Goal: Transaction & Acquisition: Obtain resource

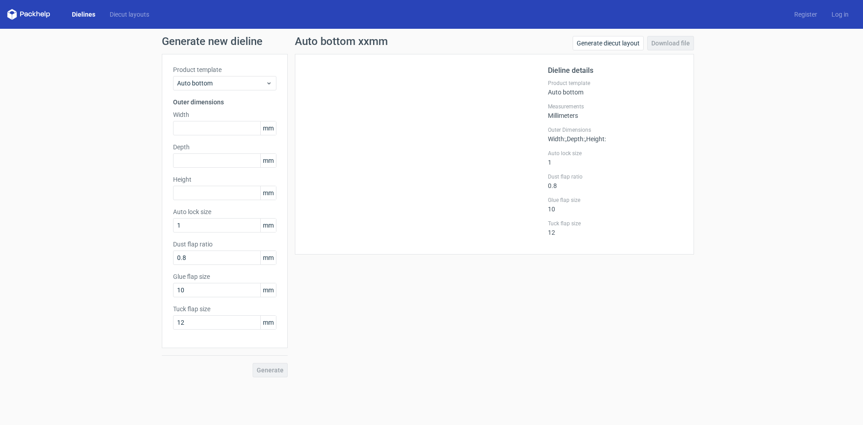
click at [81, 16] on link "Dielines" at bounding box center [84, 14] width 38 height 9
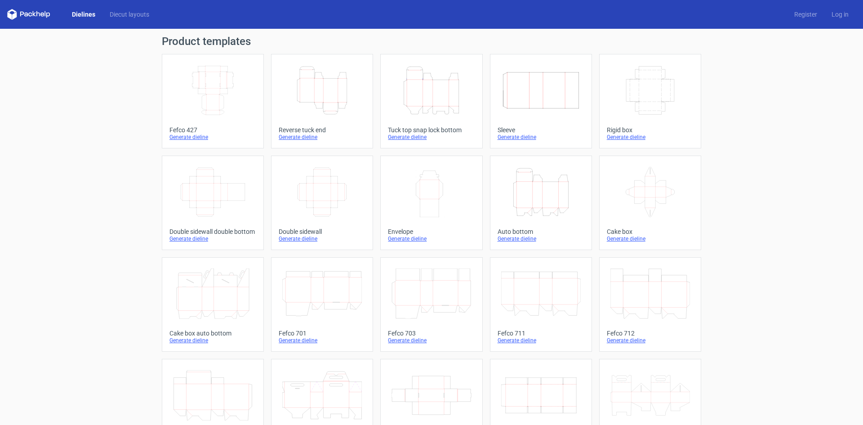
click at [252, 84] on div "Width Depth Height" at bounding box center [212, 91] width 87 height 58
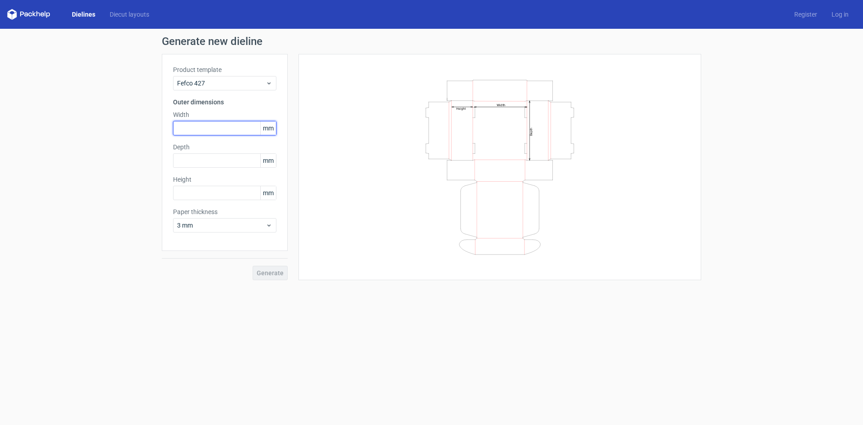
click at [206, 124] on input "text" at bounding box center [224, 128] width 103 height 14
type input "325"
type input "270"
type input "85"
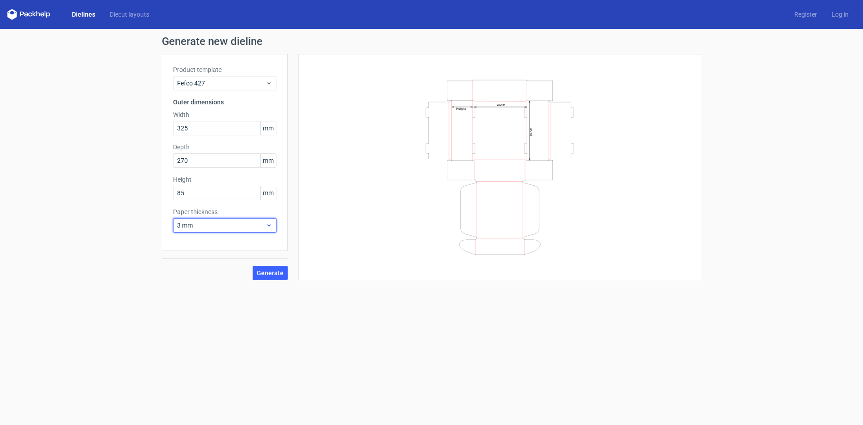
click at [233, 224] on span "3 mm" at bounding box center [221, 225] width 89 height 9
click at [222, 241] on div "0.4 mm" at bounding box center [225, 245] width 96 height 14
click at [267, 270] on span "Generate" at bounding box center [270, 273] width 27 height 6
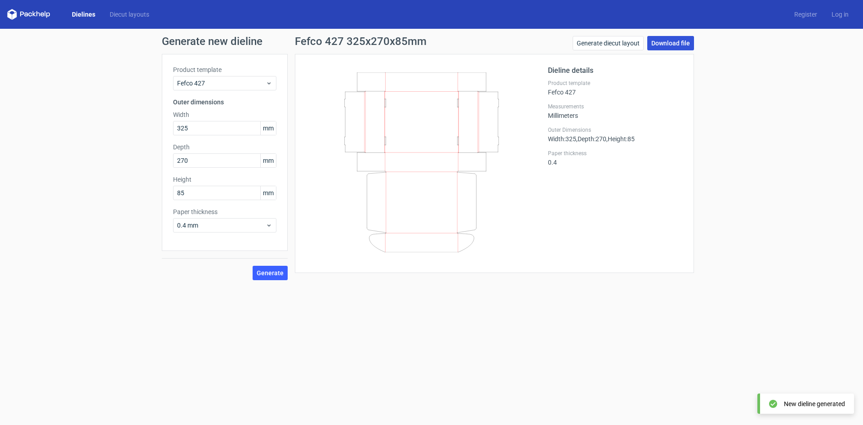
click at [660, 43] on link "Download file" at bounding box center [670, 43] width 47 height 14
click at [234, 226] on span "0.4 mm" at bounding box center [221, 225] width 89 height 9
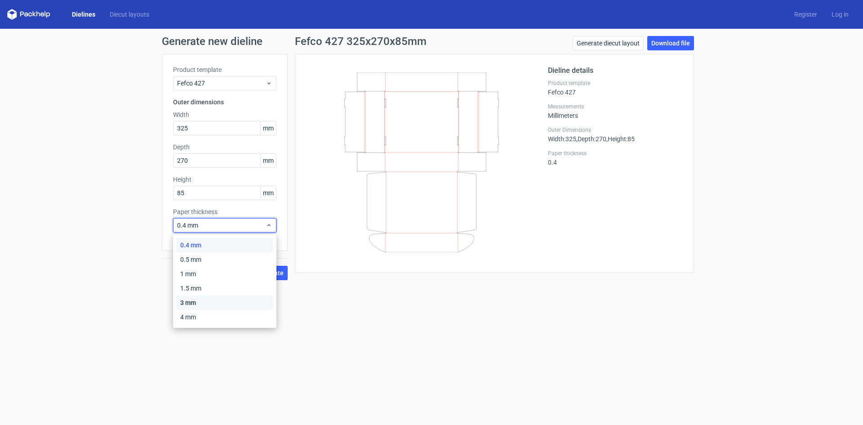
click at [203, 303] on div "3 mm" at bounding box center [225, 302] width 96 height 14
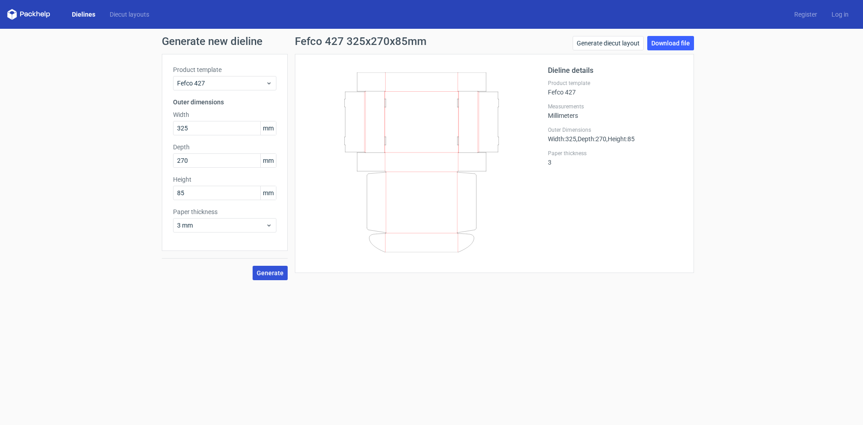
click at [261, 277] on button "Generate" at bounding box center [270, 273] width 35 height 14
click at [660, 46] on link "Download file" at bounding box center [670, 43] width 47 height 14
drag, startPoint x: 205, startPoint y: 130, endPoint x: 97, endPoint y: 131, distance: 108.3
click at [110, 131] on div "Generate new dieline Product template Fefco 427 Outer dimensions Width 325 mm D…" at bounding box center [431, 158] width 863 height 258
type input "280"
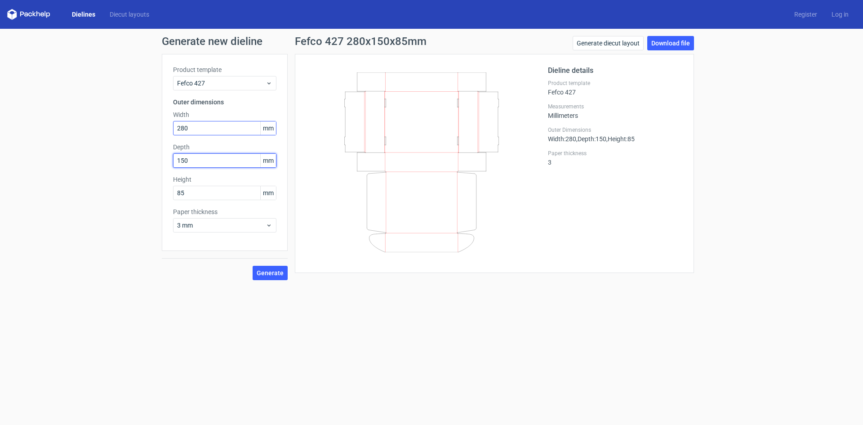
type input "150"
type input "30"
click at [193, 223] on span "3 mm" at bounding box center [221, 225] width 89 height 9
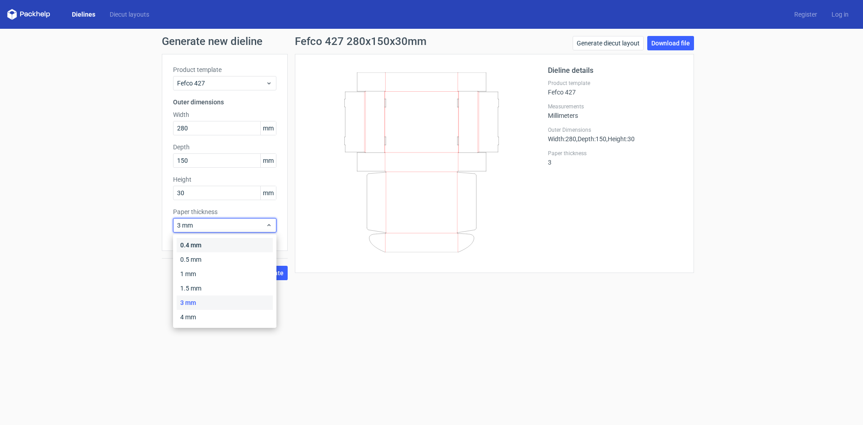
click at [191, 239] on div "0.4 mm" at bounding box center [225, 245] width 96 height 14
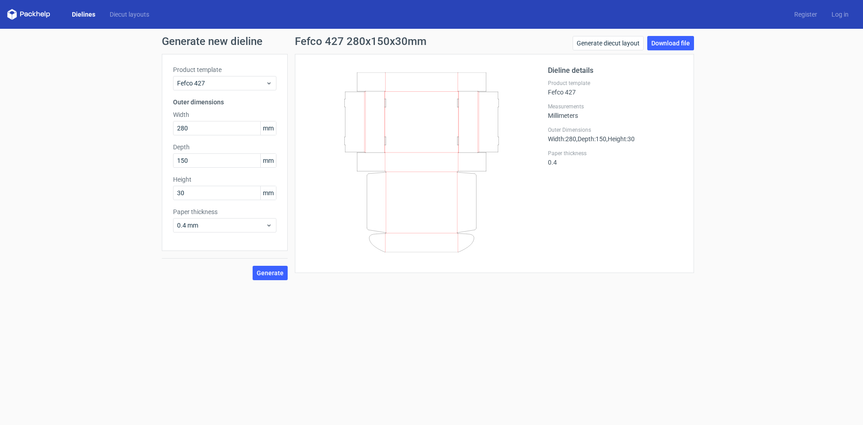
click at [253, 271] on div "Generate" at bounding box center [225, 265] width 126 height 29
click at [265, 270] on span "Generate" at bounding box center [270, 273] width 27 height 6
click at [664, 47] on link "Download file" at bounding box center [670, 43] width 47 height 14
click at [670, 46] on link "Download file" at bounding box center [670, 43] width 47 height 14
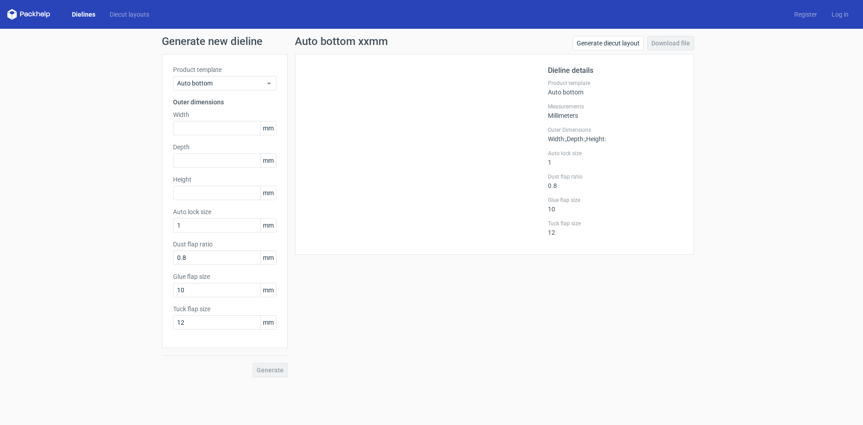
click at [93, 13] on link "Dielines" at bounding box center [84, 14] width 38 height 9
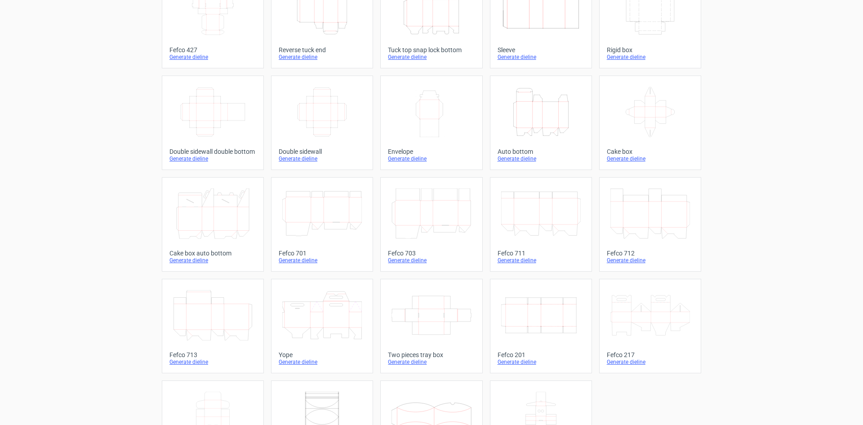
scroll to position [137, 0]
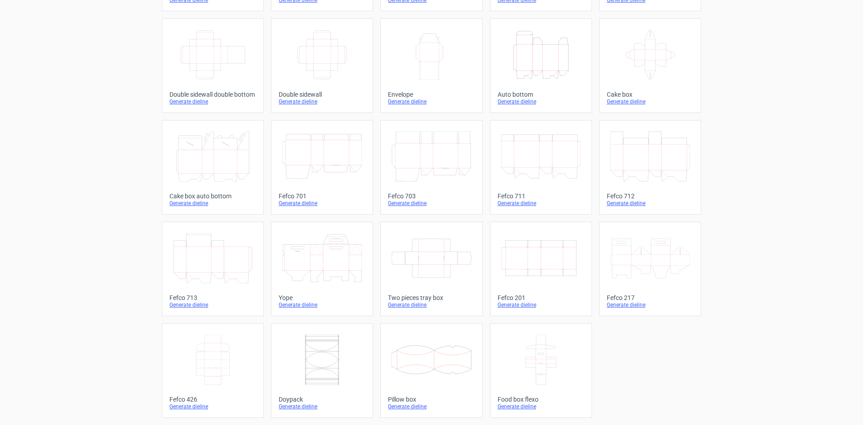
click at [650, 289] on link "Fefco 217 Generate dieline" at bounding box center [650, 269] width 102 height 94
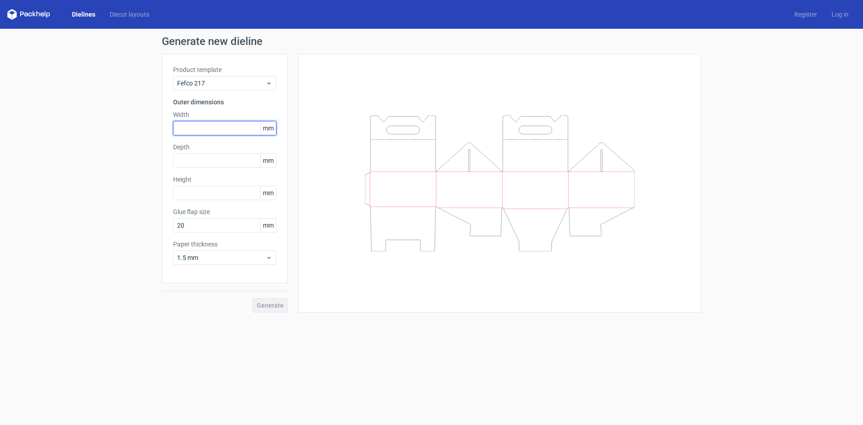
click at [204, 125] on input "text" at bounding box center [224, 128] width 103 height 14
type input "245"
type input "200"
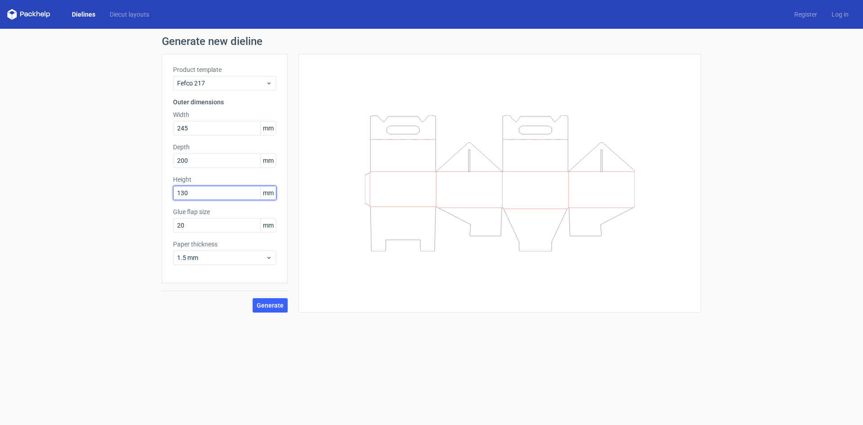
type input "130"
click at [209, 256] on span "1.5 mm" at bounding box center [221, 257] width 89 height 9
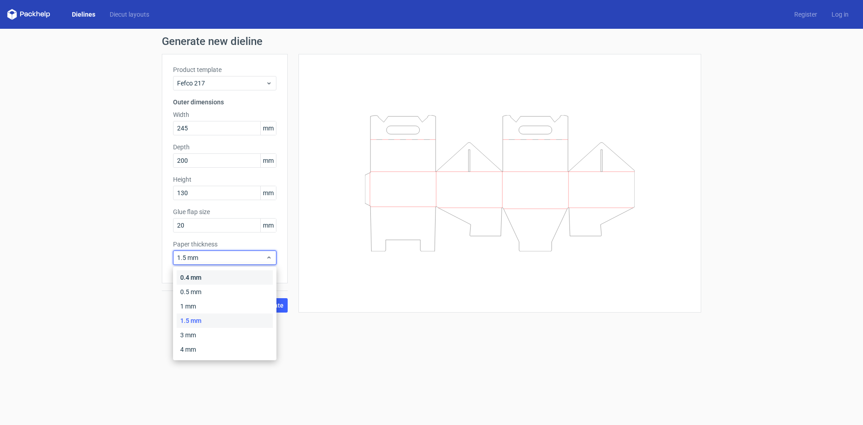
click at [204, 273] on div "0.4 mm 0.5 mm 1 mm 1.5 mm 3 mm 4 mm" at bounding box center [224, 313] width 103 height 93
click at [204, 273] on div "0.4 mm" at bounding box center [225, 277] width 96 height 14
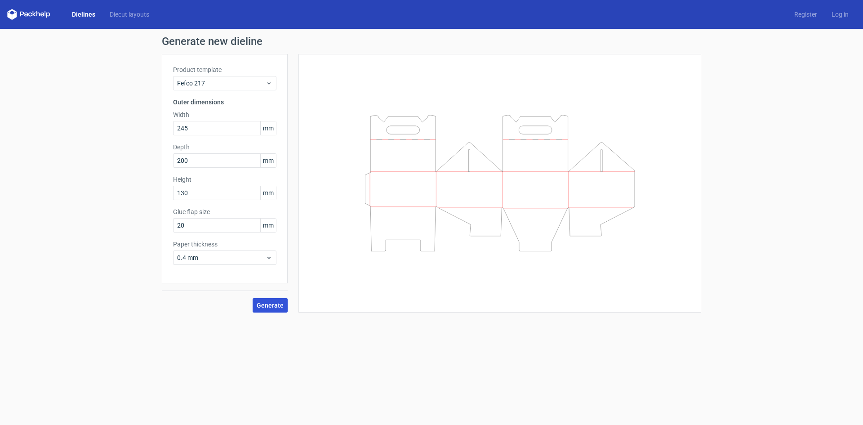
click at [269, 306] on span "Generate" at bounding box center [270, 305] width 27 height 6
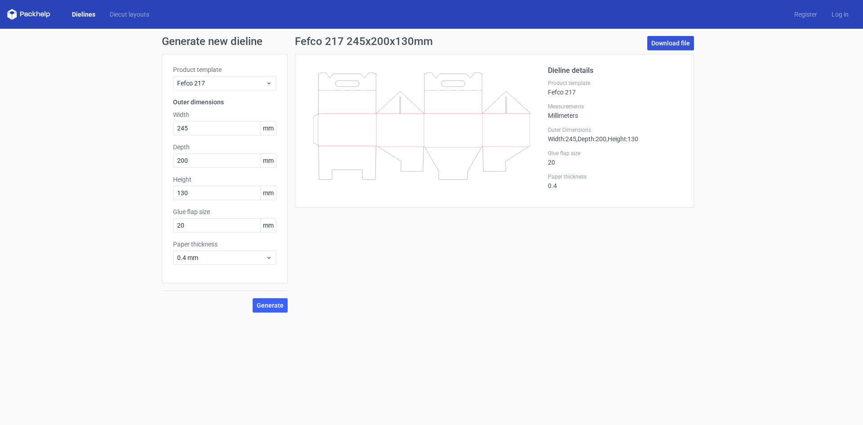
click at [676, 43] on link "Download file" at bounding box center [670, 43] width 47 height 14
